Goal: Communication & Community: Participate in discussion

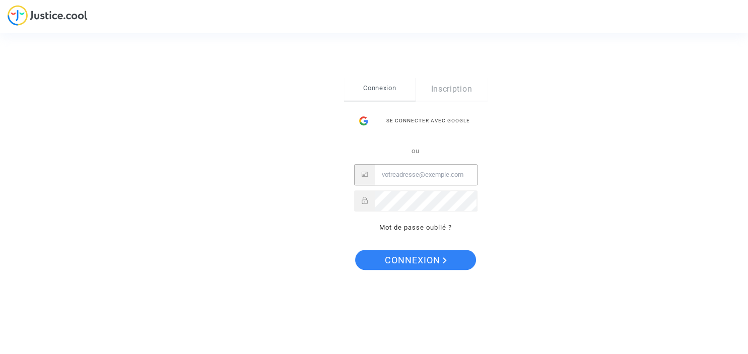
click at [429, 172] on input "Email" at bounding box center [426, 175] width 102 height 20
type input "pro.la.paille@gmail.com"
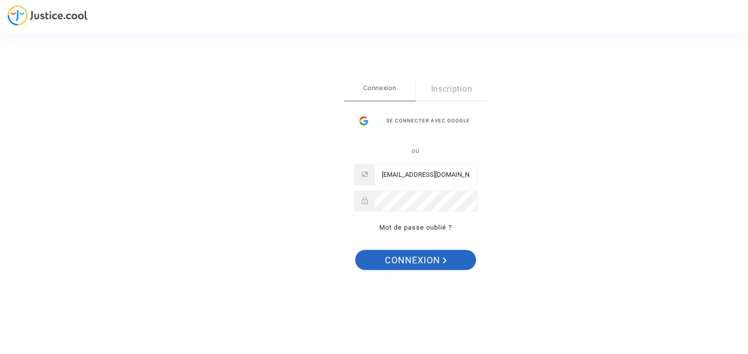
click at [417, 257] on span "Connexion" at bounding box center [416, 260] width 62 height 21
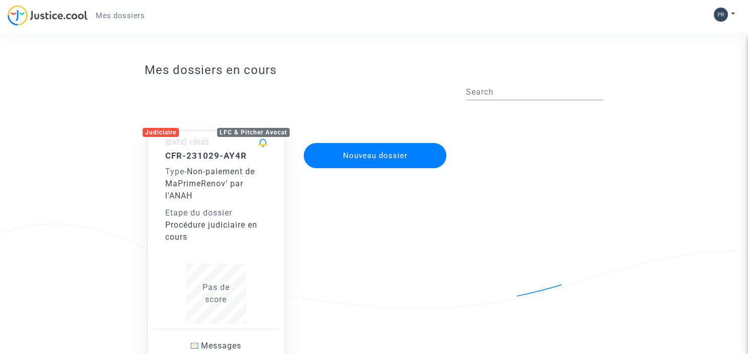
click at [222, 156] on h5 "CFR-231029-AY4R" at bounding box center [216, 156] width 102 height 10
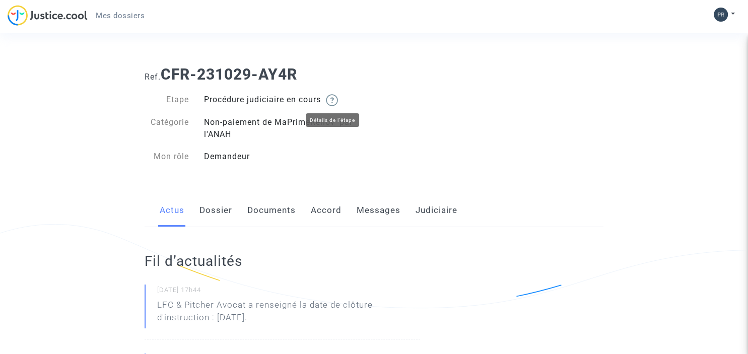
click at [334, 99] on img at bounding box center [332, 100] width 12 height 12
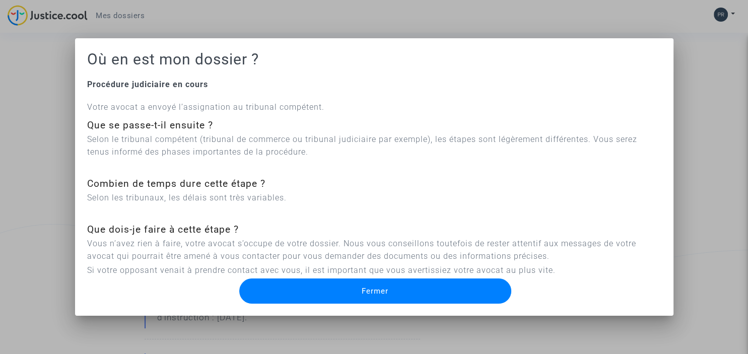
click at [368, 291] on span "Fermer" at bounding box center [375, 291] width 27 height 9
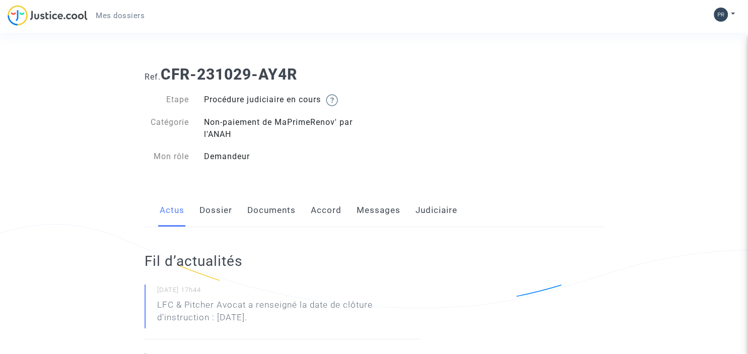
click at [377, 211] on link "Messages" at bounding box center [379, 210] width 44 height 33
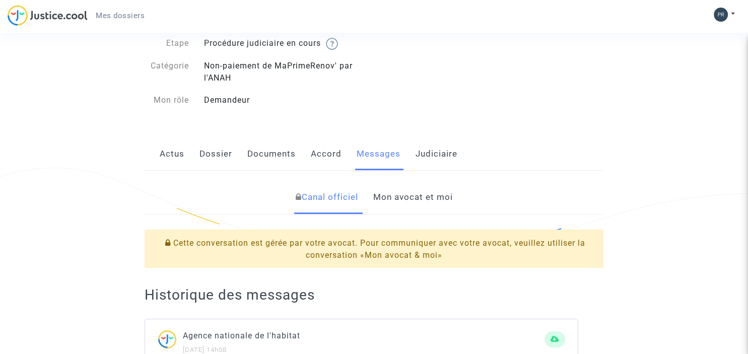
scroll to position [15, 0]
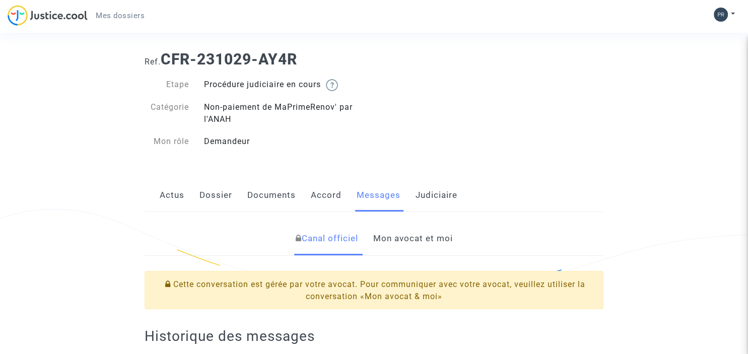
click at [422, 237] on link "Mon avocat et moi" at bounding box center [413, 238] width 80 height 33
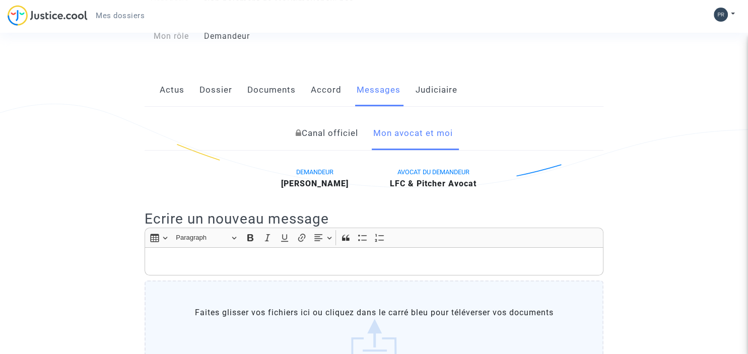
scroll to position [121, 0]
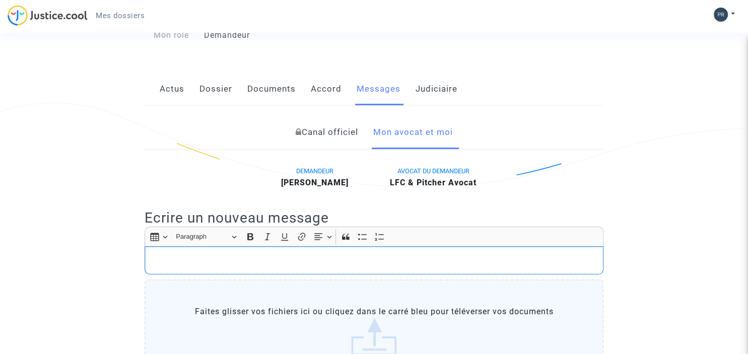
click at [324, 259] on p "Rich Text Editor, main" at bounding box center [374, 260] width 448 height 13
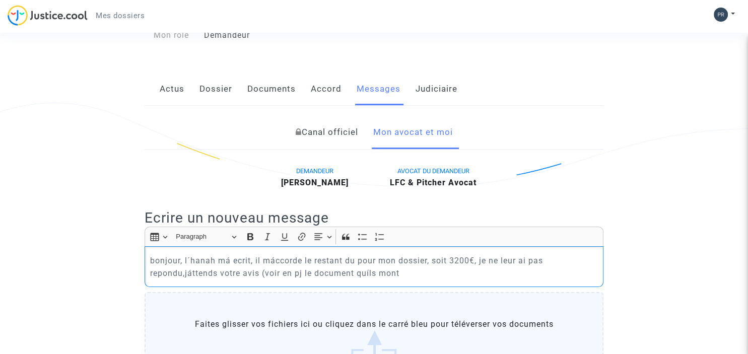
click at [368, 271] on p "bonjour, l´hanah má ecrit, il máccorde le restant du pour mon dossier, soit 320…" at bounding box center [374, 266] width 448 height 25
click at [385, 274] on p "bonjour, l´hanah má ecrit, il máccorde le restant du pour mon dossier, soit 320…" at bounding box center [374, 266] width 448 height 25
click at [412, 272] on p "bonjour, l´hanah má ecrit, il máccorde le restant du pour mon dossier, soit 320…" at bounding box center [374, 266] width 448 height 25
click at [394, 273] on p "bonjour, l´hanah má ecrit, il máccorde le restant du pour mon dossier, soit 320…" at bounding box center [374, 266] width 448 height 25
click at [366, 273] on p "bonjour, l´hanah má ecrit, il máccorde le restant du pour mon dossier, soit 320…" at bounding box center [374, 266] width 448 height 25
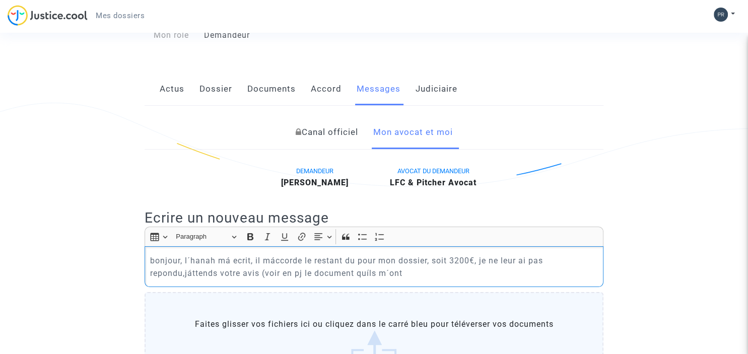
click at [421, 275] on p "bonjour, l´hanah má ecrit, il máccorde le restant du pour mon dossier, soit 320…" at bounding box center [374, 266] width 448 height 25
click at [369, 275] on p "bonjour, l´hanah má ecrit, il máccorde le restant du pour mon dossier, soit 320…" at bounding box center [374, 266] width 448 height 25
click at [421, 275] on p "bonjour, l´hanah má ecrit, il máccorde le restant du pour mon dossier, soit 320…" at bounding box center [374, 266] width 448 height 25
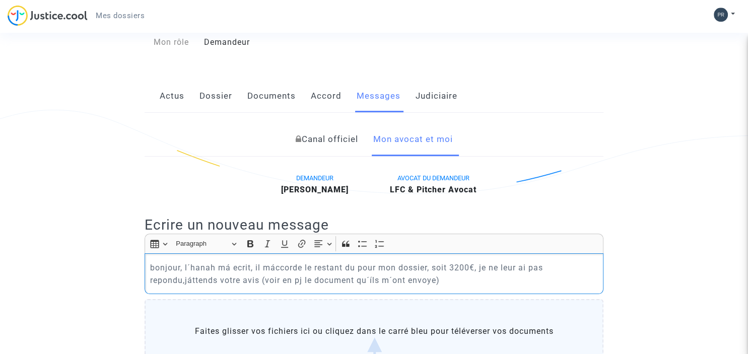
scroll to position [228, 0]
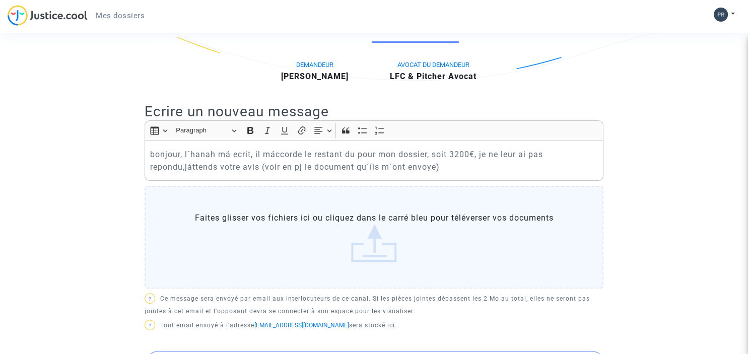
click at [371, 247] on label "Faites glisser vos fichiers ici ou cliquez dans le carré bleu pour téléverser v…" at bounding box center [374, 237] width 459 height 103
click at [0, 0] on input "Faites glisser vos fichiers ici ou cliquez dans le carré bleu pour téléverser v…" at bounding box center [0, 0] width 0 height 0
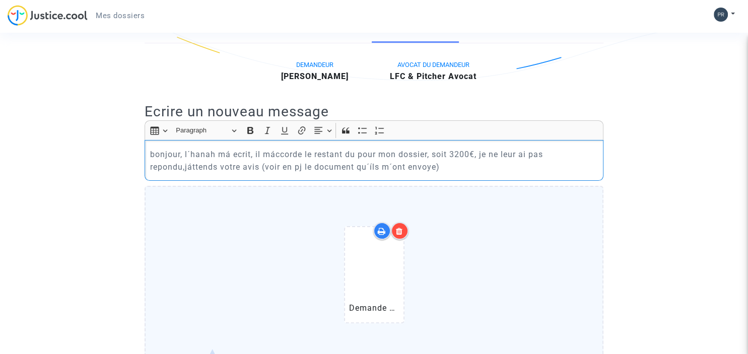
click at [231, 153] on p "bonjour, l´hanah má ecrit, il máccorde le restant du pour mon dossier, soit 320…" at bounding box center [374, 160] width 448 height 25
click at [230, 154] on p "bonjour, l´hanah má ecrit, il máccorde le restant du pour mon dossier, soit 320…" at bounding box center [374, 160] width 448 height 25
click at [277, 155] on p "bonjour, l´hanah m´a ecrit, il máccorde le restant du pour mon dossier, soit 32…" at bounding box center [374, 160] width 448 height 25
click at [458, 152] on p "bonjour, l´hanah m´a ecrit, il m´accorde le restant du pour mon dossier, soit 3…" at bounding box center [374, 160] width 448 height 25
click at [191, 164] on p "bonjour, l´hanah m´a ecrit, il m´accorde le restant du pour mon dossier, soit e…" at bounding box center [374, 160] width 448 height 25
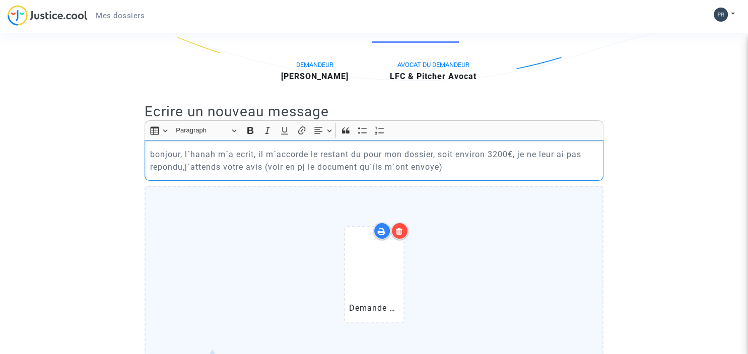
click at [464, 166] on p "bonjour, l´hanah m´a ecrit, il m´accorde le restant du pour mon dossier, soit e…" at bounding box center [374, 160] width 448 height 25
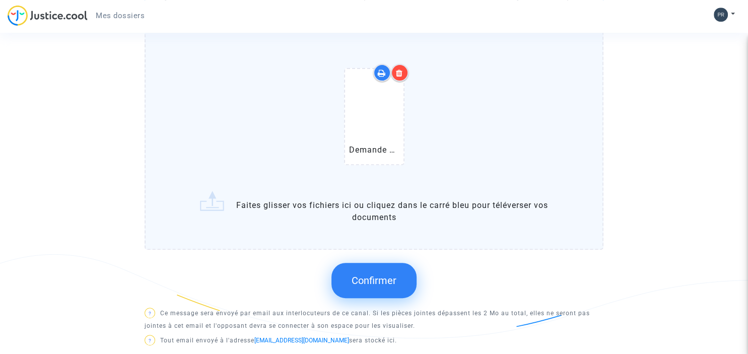
scroll to position [387, 0]
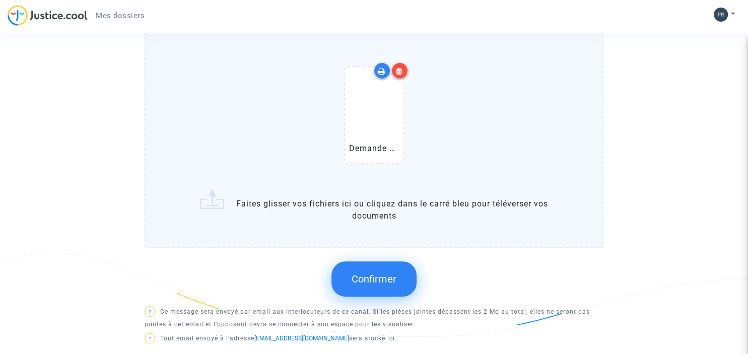
click at [384, 280] on span "Confirmer" at bounding box center [374, 279] width 45 height 12
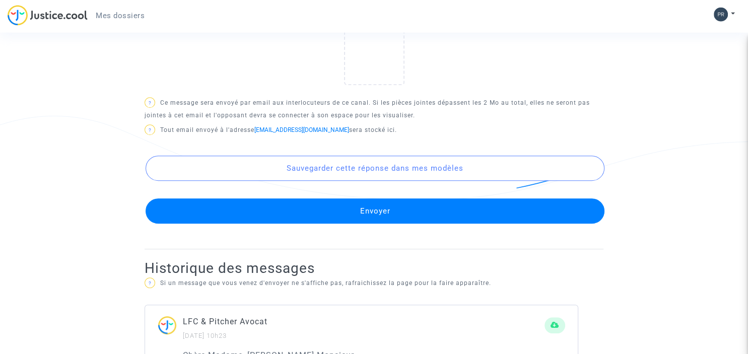
scroll to position [547, 0]
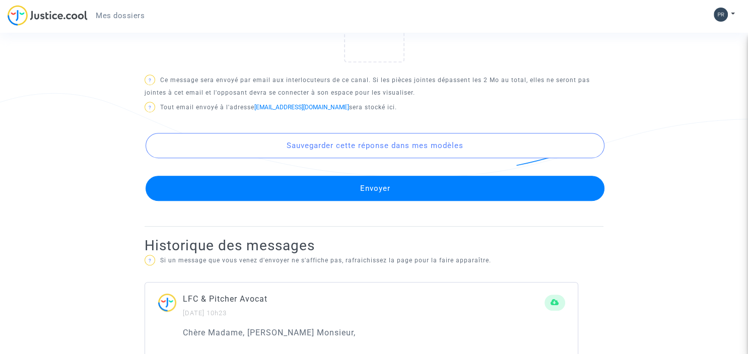
click at [383, 186] on button "Envoyer" at bounding box center [375, 188] width 459 height 25
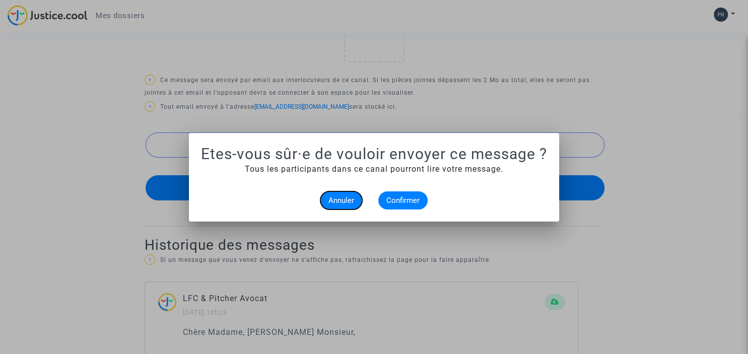
scroll to position [0, 0]
click at [408, 202] on span "Confirmer" at bounding box center [402, 200] width 33 height 9
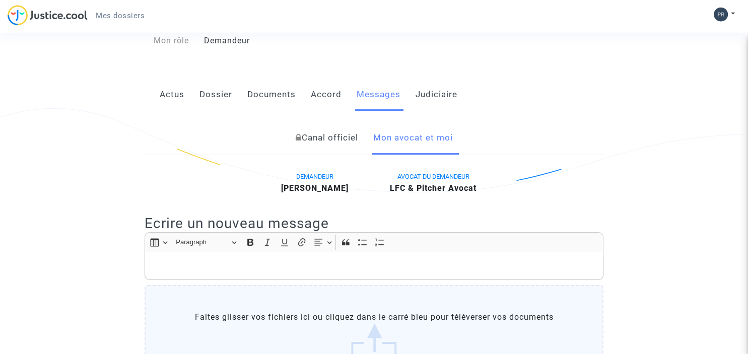
scroll to position [121, 0]
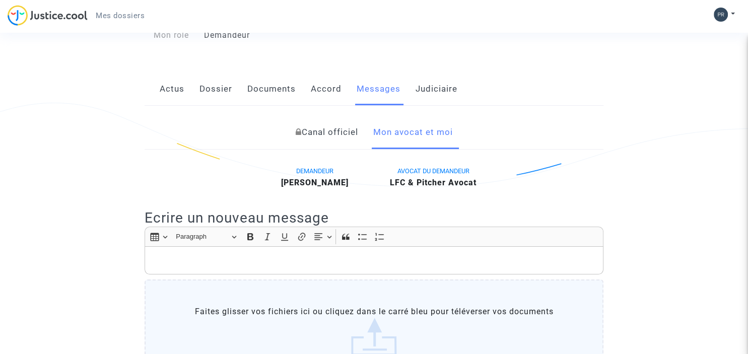
click at [215, 91] on link "Dossier" at bounding box center [215, 89] width 33 height 33
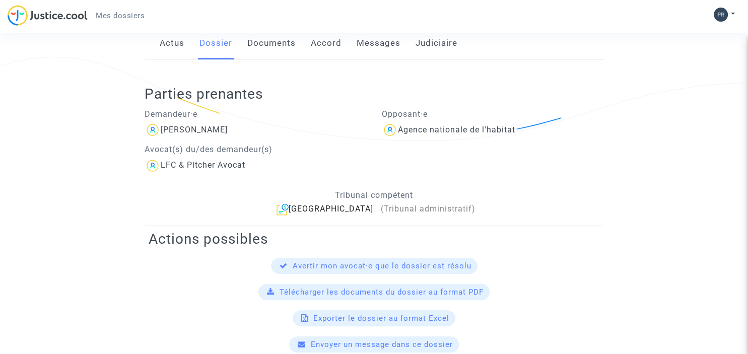
scroll to position [161, 0]
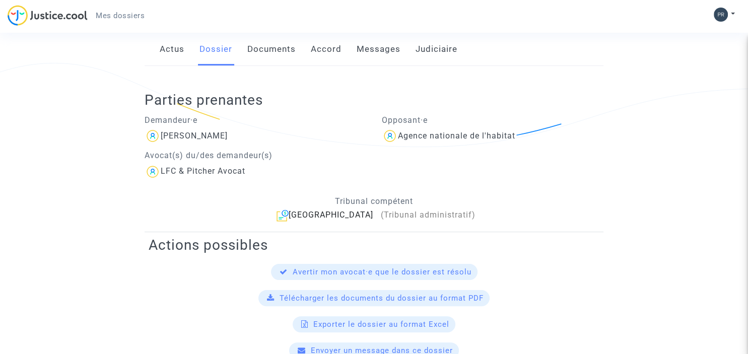
click at [279, 47] on link "Documents" at bounding box center [271, 49] width 48 height 33
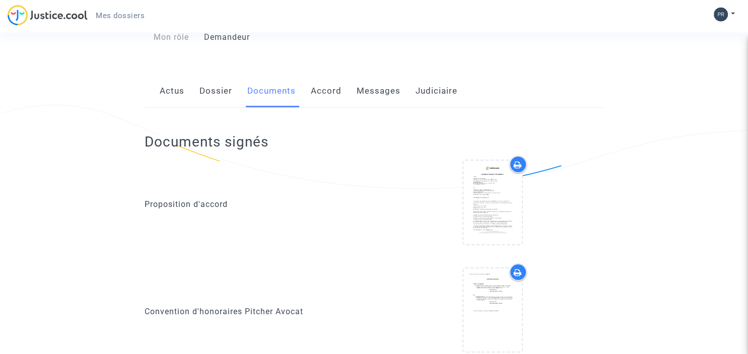
scroll to position [159, 0]
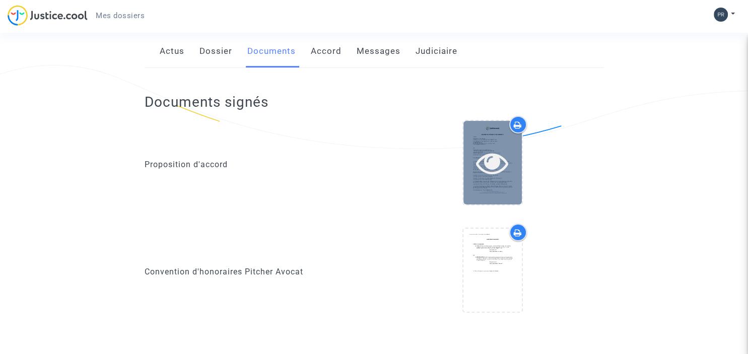
click at [492, 172] on icon at bounding box center [492, 163] width 33 height 32
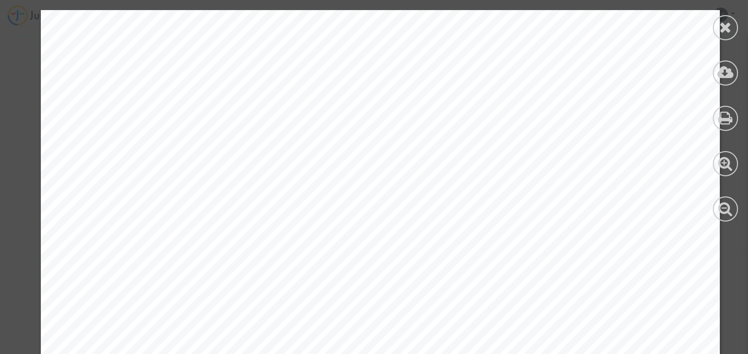
scroll to position [0, 0]
click at [725, 31] on icon at bounding box center [725, 27] width 13 height 15
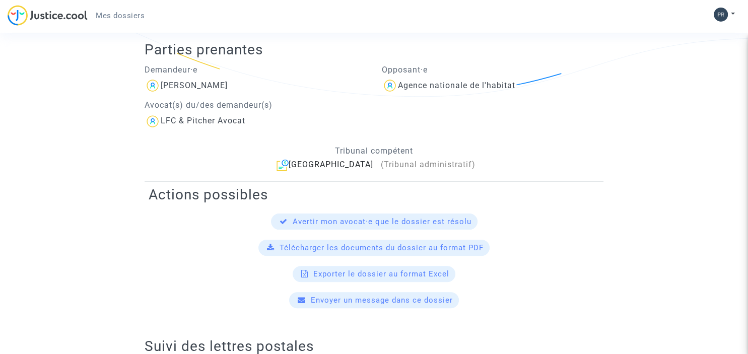
scroll to position [159, 0]
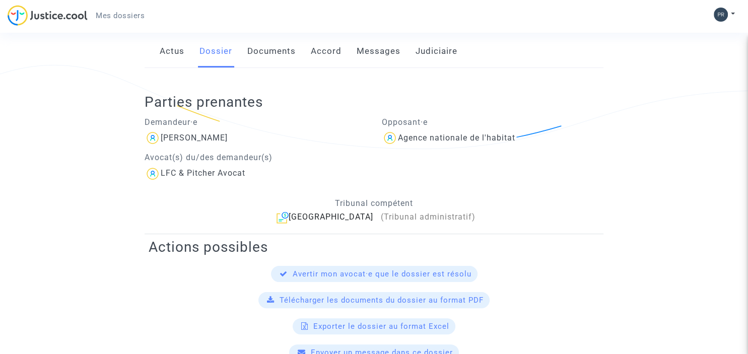
click at [276, 50] on link "Documents" at bounding box center [271, 51] width 48 height 33
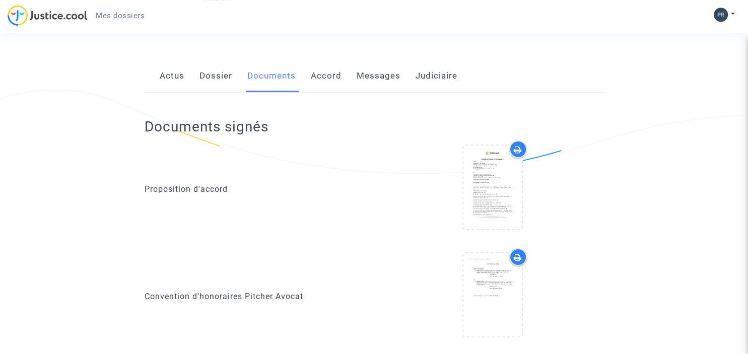
scroll to position [159, 0]
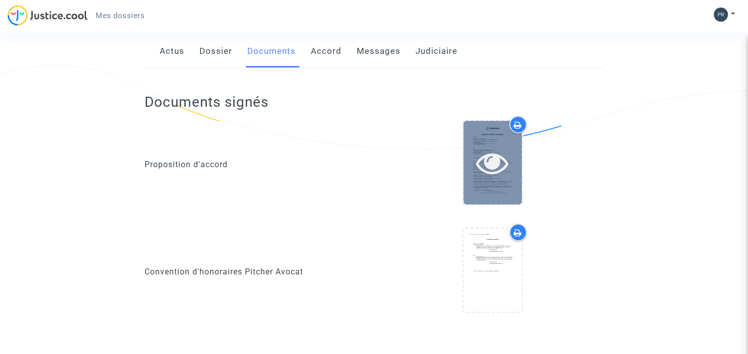
click at [502, 165] on icon at bounding box center [492, 163] width 33 height 32
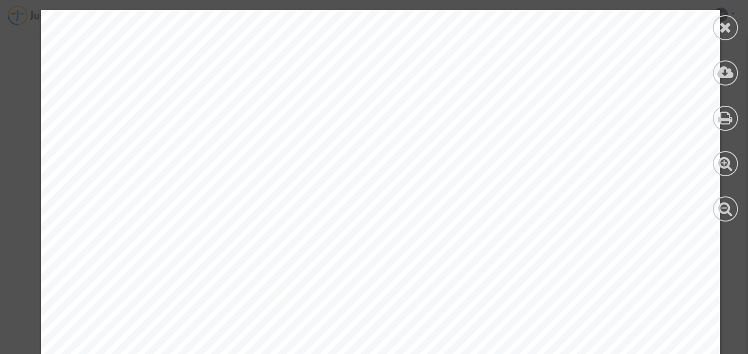
scroll to position [522, 0]
click at [725, 29] on icon at bounding box center [725, 27] width 13 height 15
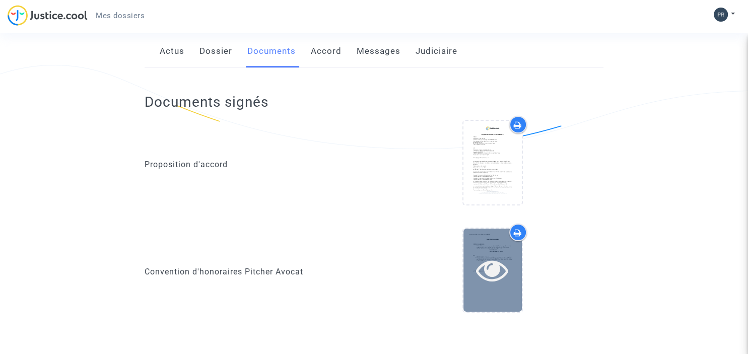
click at [492, 241] on div at bounding box center [492, 270] width 58 height 83
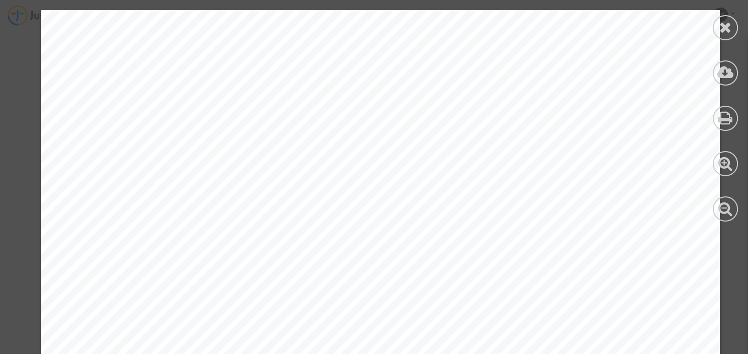
scroll to position [3344, 0]
